Goal: Task Accomplishment & Management: Manage account settings

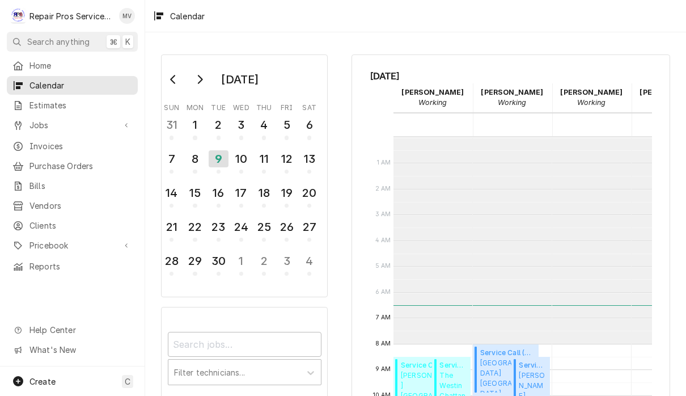
scroll to position [206, 0]
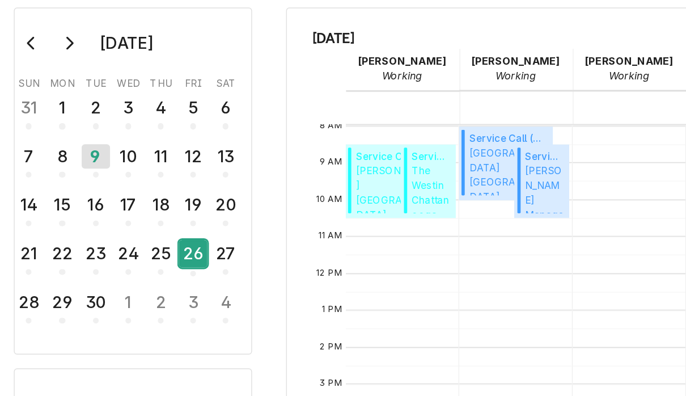
click at [277, 215] on div "26" at bounding box center [287, 229] width 20 height 28
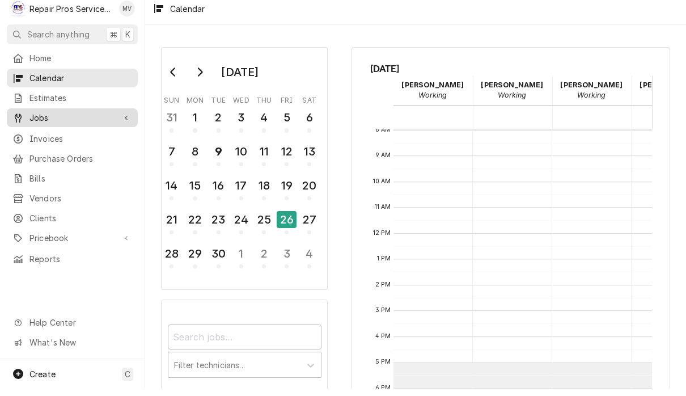
click at [52, 119] on span "Jobs" at bounding box center [72, 125] width 86 height 12
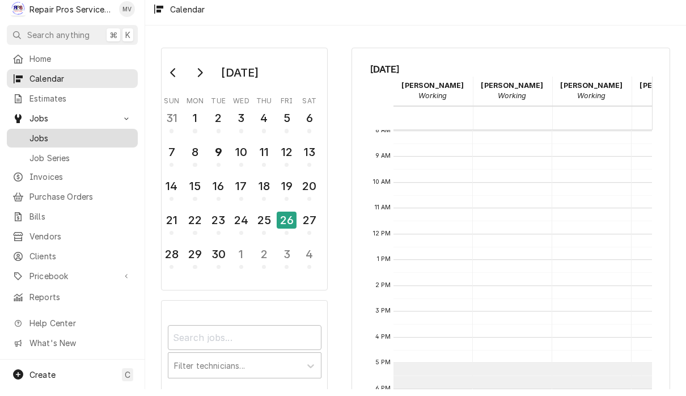
click at [73, 139] on span "Jobs" at bounding box center [80, 145] width 103 height 12
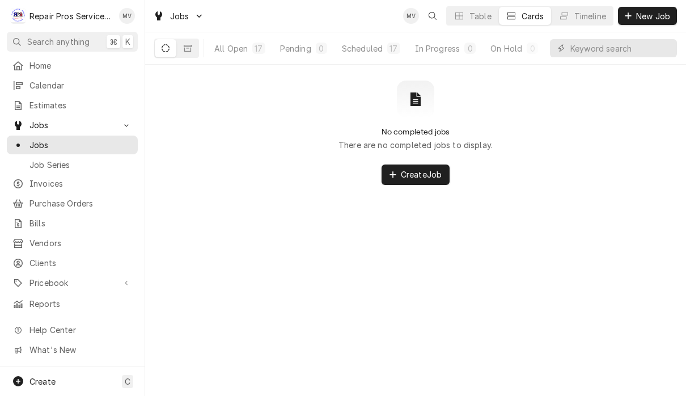
click at [231, 47] on div "All Open" at bounding box center [230, 49] width 33 height 12
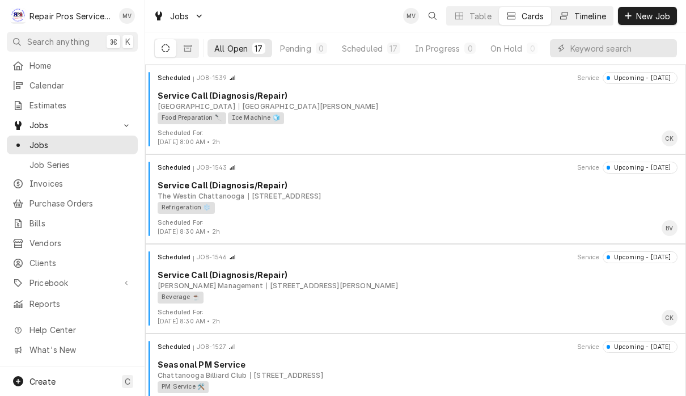
click at [590, 14] on div "Timeline" at bounding box center [591, 16] width 32 height 12
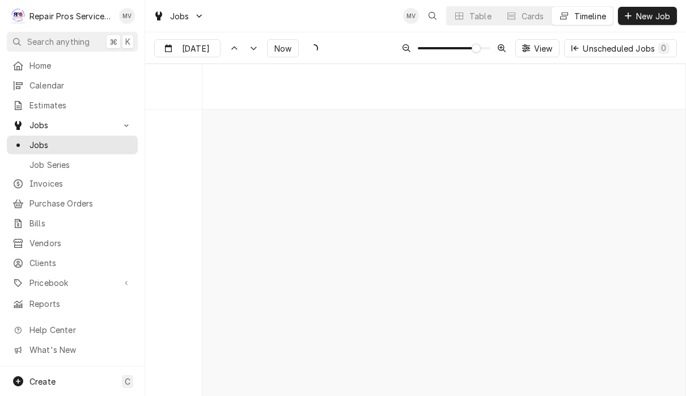
scroll to position [6155, 0]
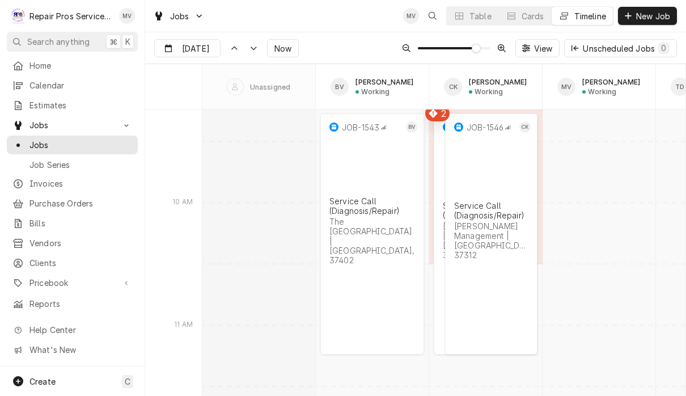
click at [195, 47] on input "[DATE]" at bounding box center [179, 51] width 49 height 22
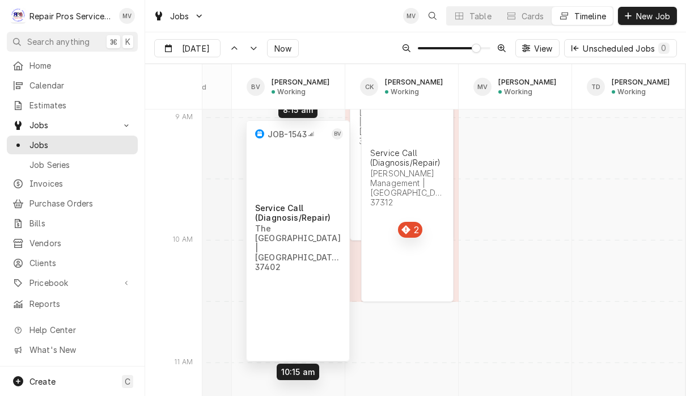
scroll to position [0, 84]
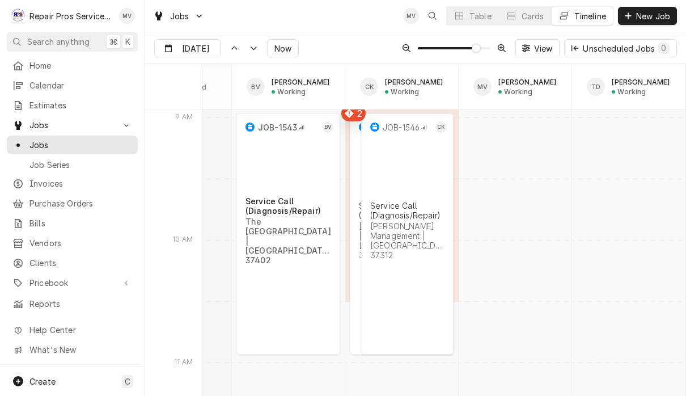
click at [557, 239] on div "normal" at bounding box center [402, 363] width 567 height 12742
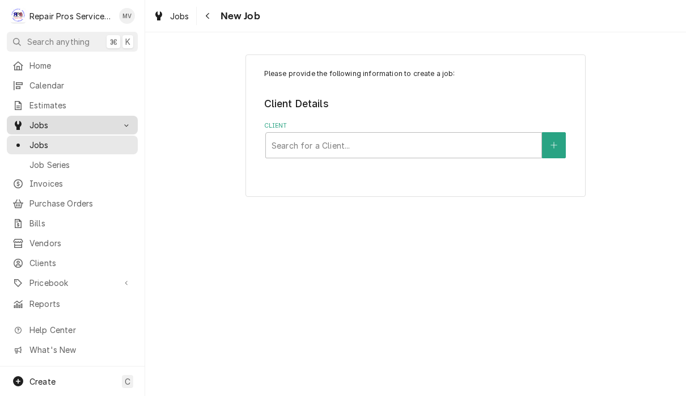
click at [54, 126] on span "Jobs" at bounding box center [72, 125] width 86 height 12
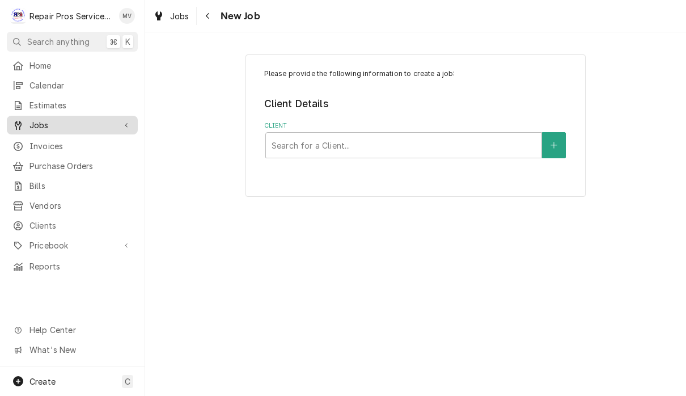
click at [69, 132] on div "Home Calendar Estimates Jobs Jobs Job Series Invoices Purchase Orders Bills Ven…" at bounding box center [72, 166] width 145 height 220
click at [68, 121] on span "Jobs" at bounding box center [72, 125] width 86 height 12
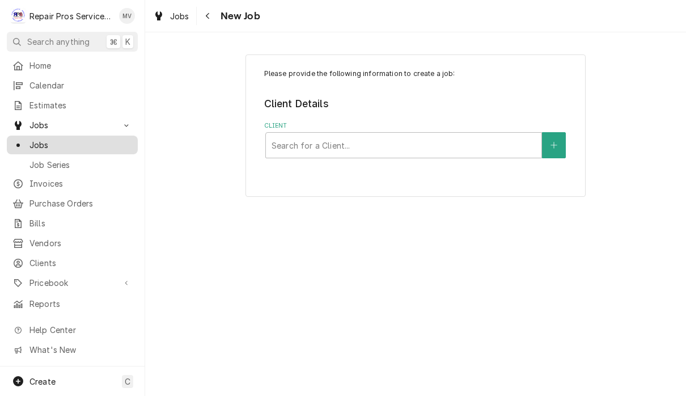
click at [70, 148] on link "Jobs" at bounding box center [72, 145] width 131 height 19
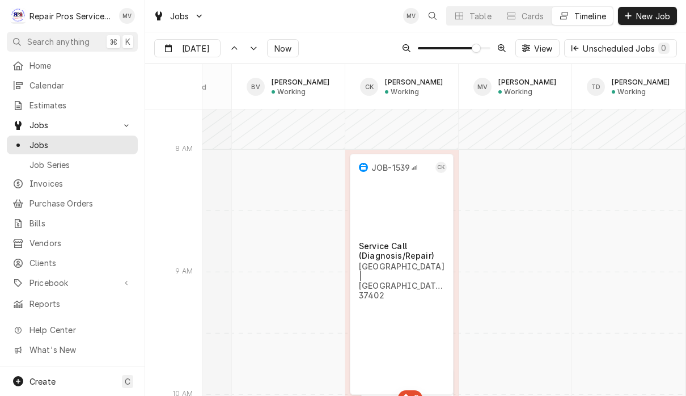
scroll to position [5993, 0]
click at [83, 84] on span "Calendar" at bounding box center [80, 85] width 103 height 12
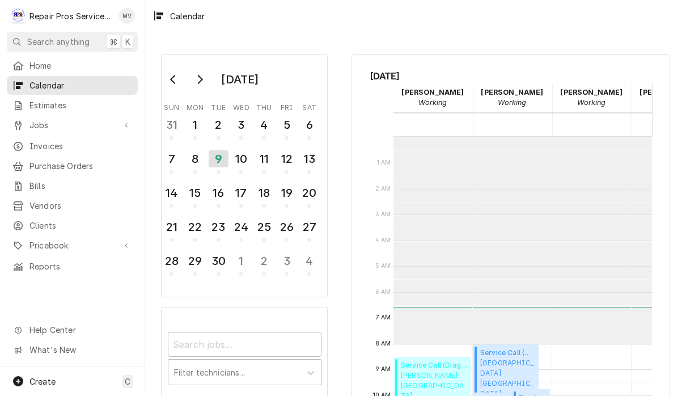
scroll to position [206, 0]
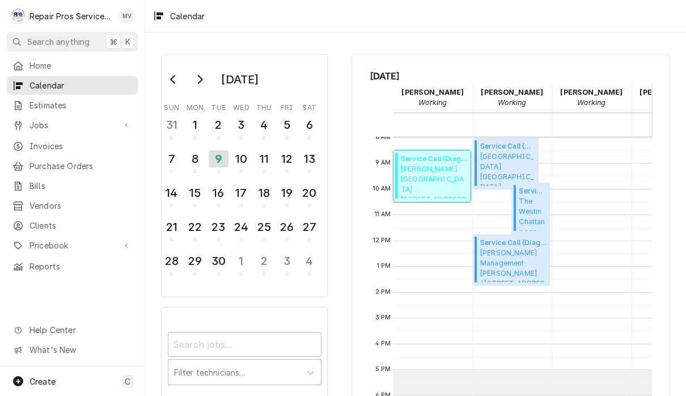
click at [431, 164] on span "Finley Stadium 1826 Reggie White Blvd, Chattanooga, TN 37408" at bounding box center [434, 181] width 66 height 35
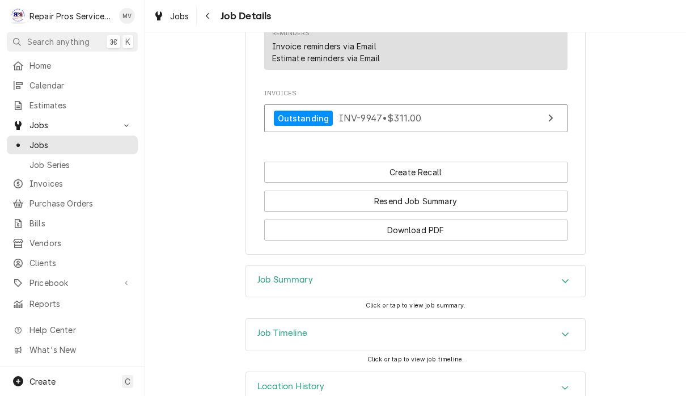
scroll to position [741, 0]
